Goal: Use online tool/utility: Utilize a website feature to perform a specific function

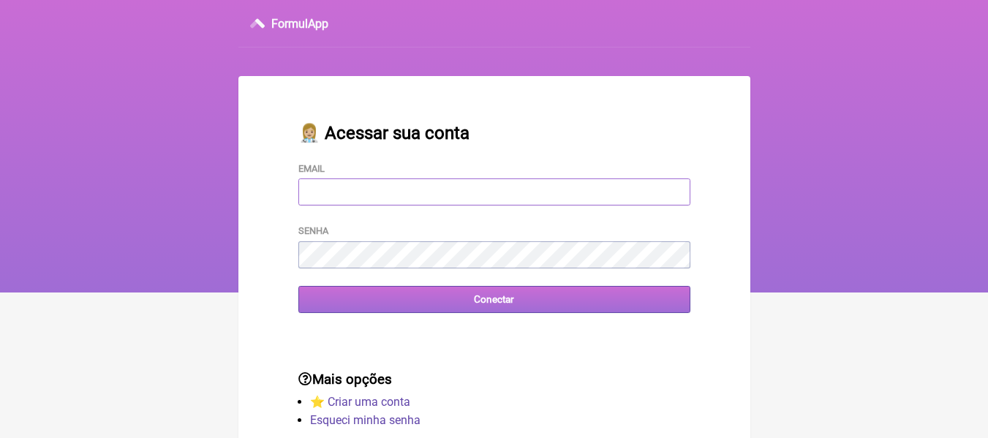
type input "[EMAIL_ADDRESS][DOMAIN_NAME]"
click at [365, 302] on input "Conectar" at bounding box center [494, 299] width 392 height 27
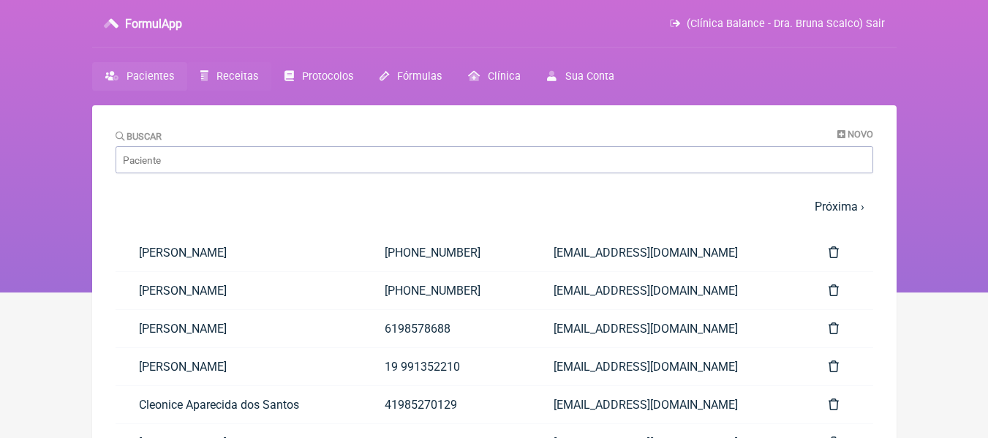
click at [224, 83] on link "Receitas" at bounding box center [229, 76] width 84 height 29
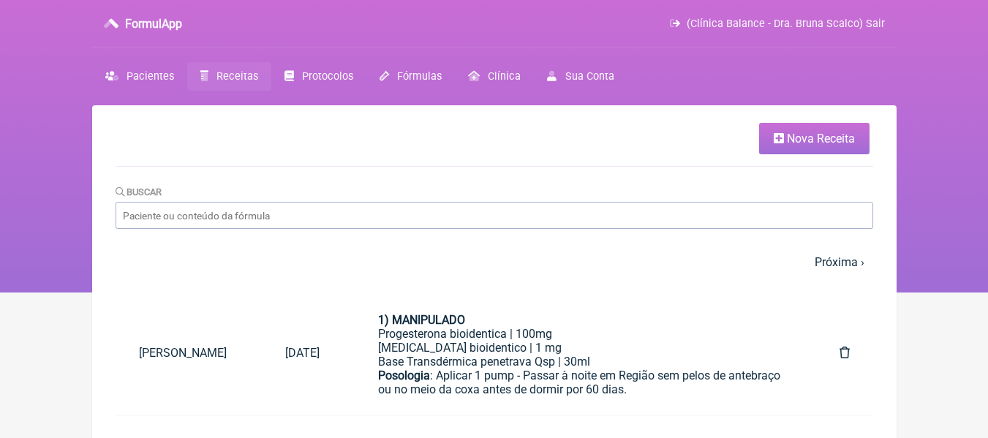
click at [844, 135] on span "Nova Receita" at bounding box center [821, 139] width 68 height 14
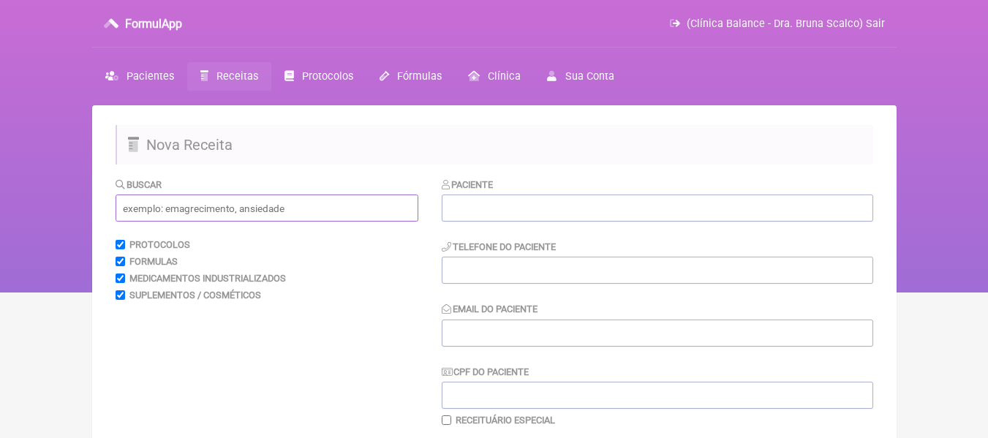
click at [290, 197] on input "text" at bounding box center [267, 208] width 303 height 27
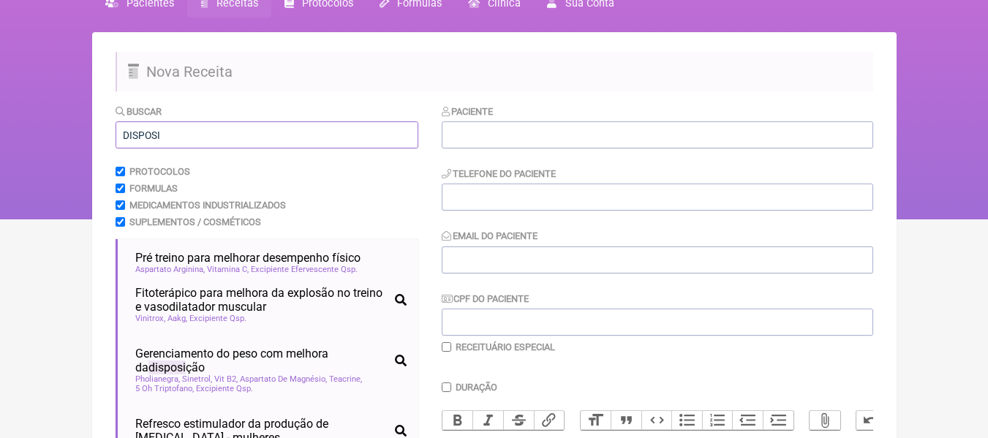
scroll to position [219, 0]
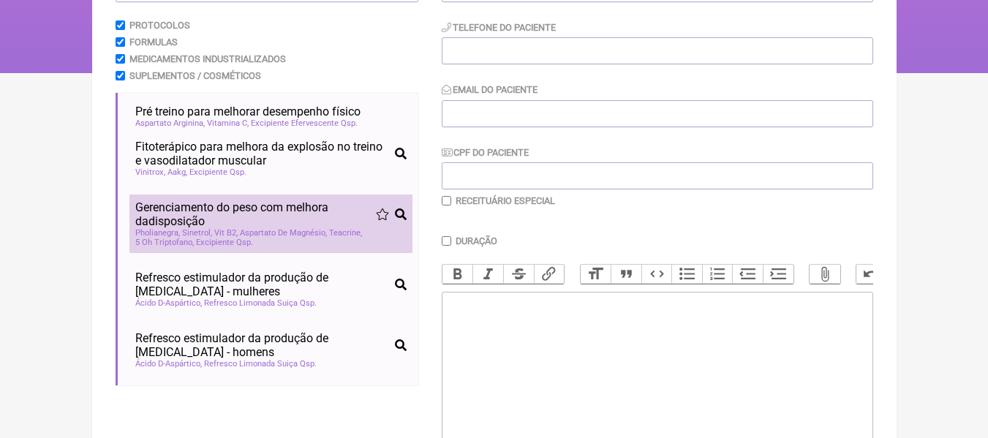
click at [176, 220] on span "Gerenciamento do peso com melhora da disposi ção" at bounding box center [255, 214] width 241 height 28
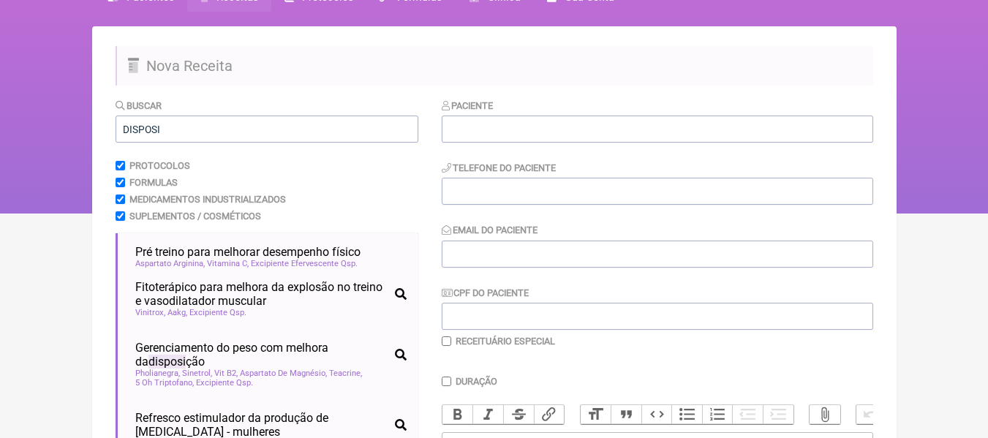
scroll to position [73, 0]
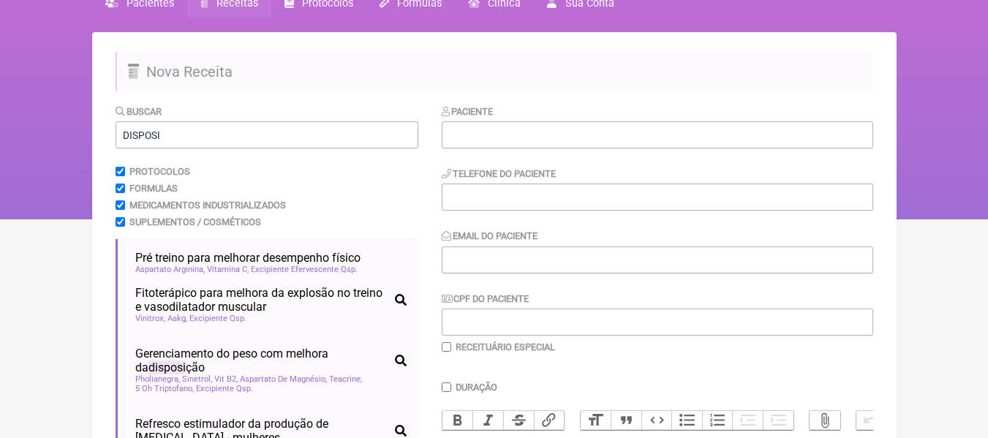
click at [168, 119] on div "Buscar DISPOSI" at bounding box center [267, 126] width 303 height 45
drag, startPoint x: 139, startPoint y: 144, endPoint x: 116, endPoint y: 139, distance: 23.2
click at [116, 139] on input "DISPOSI" at bounding box center [267, 134] width 303 height 27
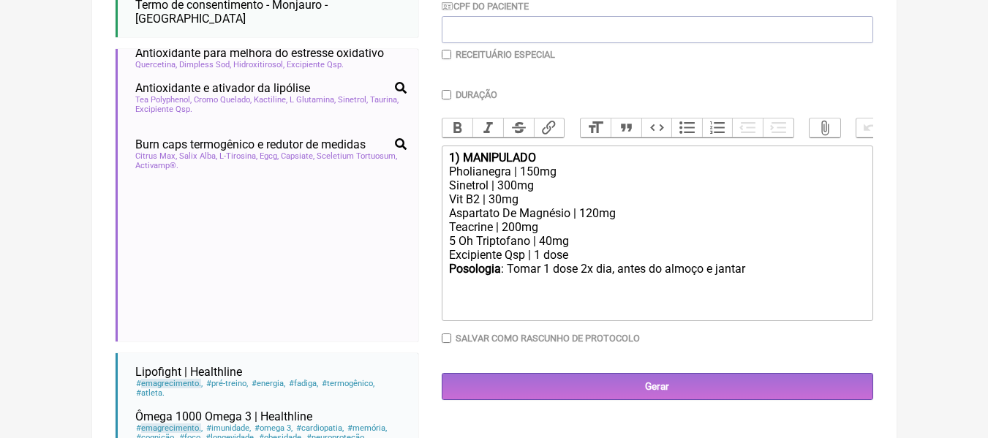
scroll to position [1536, 0]
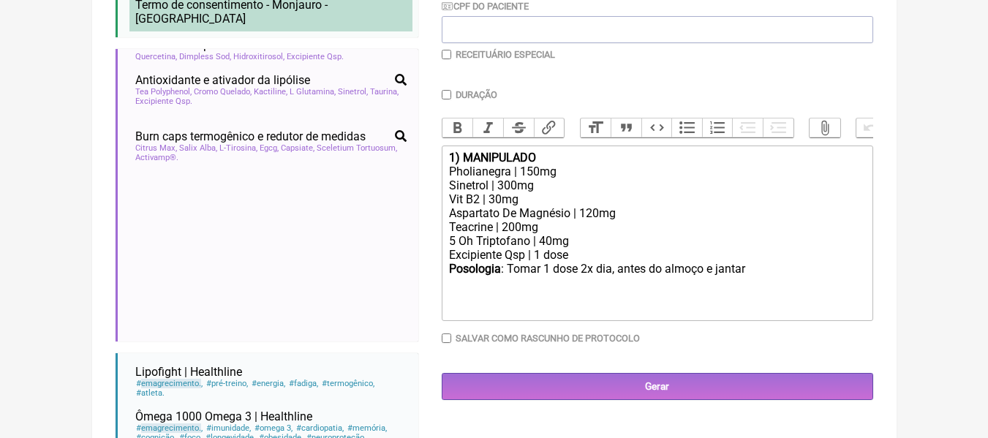
type input "EMAGRECIMENTO"
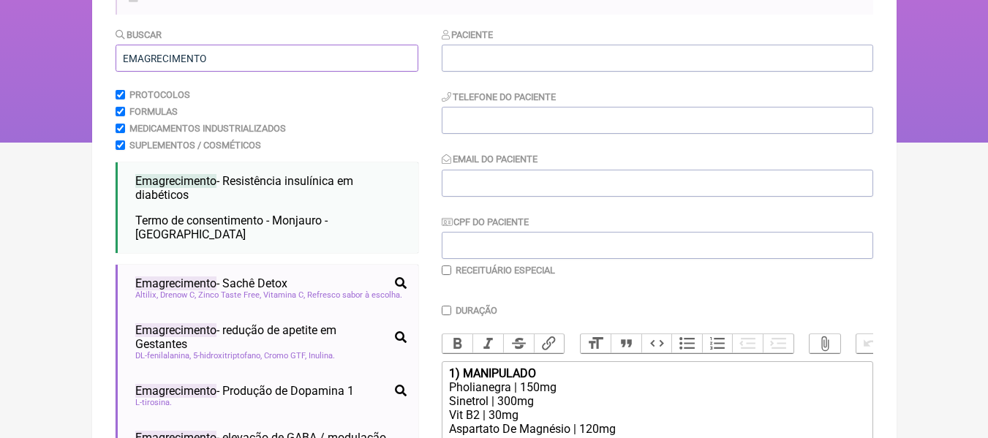
scroll to position [146, 0]
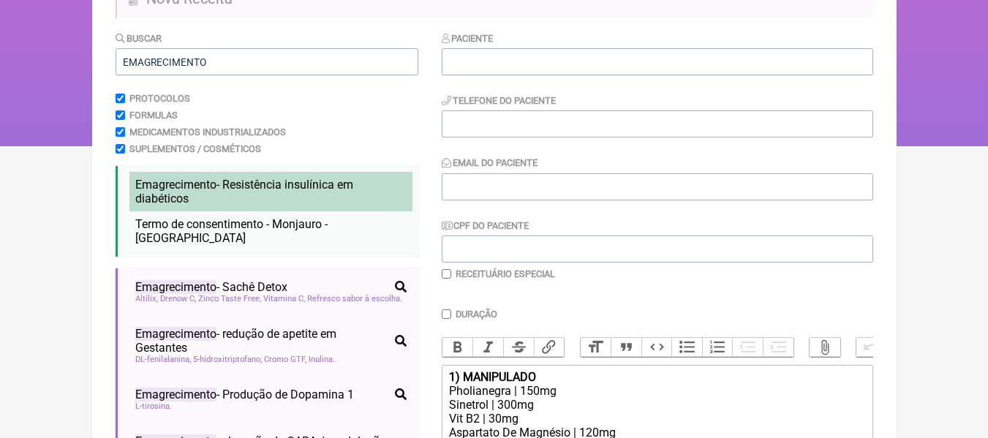
click at [312, 184] on span "Emagrecimento - Resistência insulínica em diabéticos" at bounding box center [244, 192] width 218 height 28
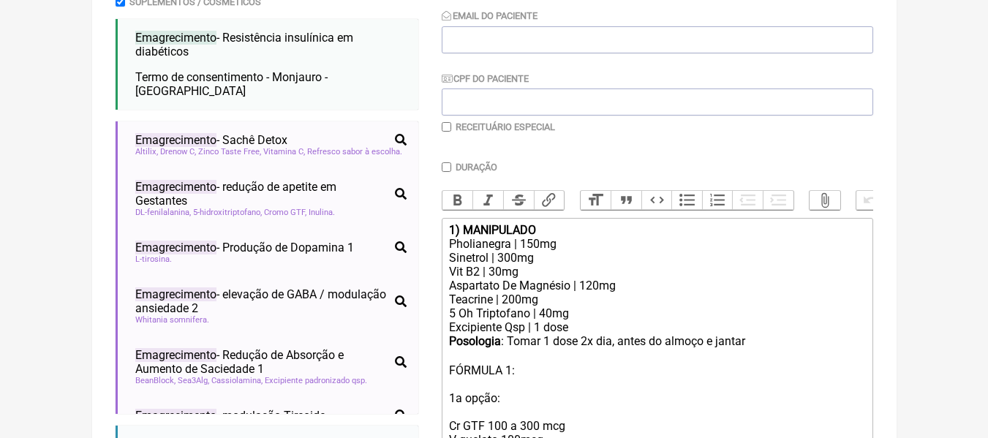
scroll to position [293, 0]
